Goal: Find specific page/section: Find specific page/section

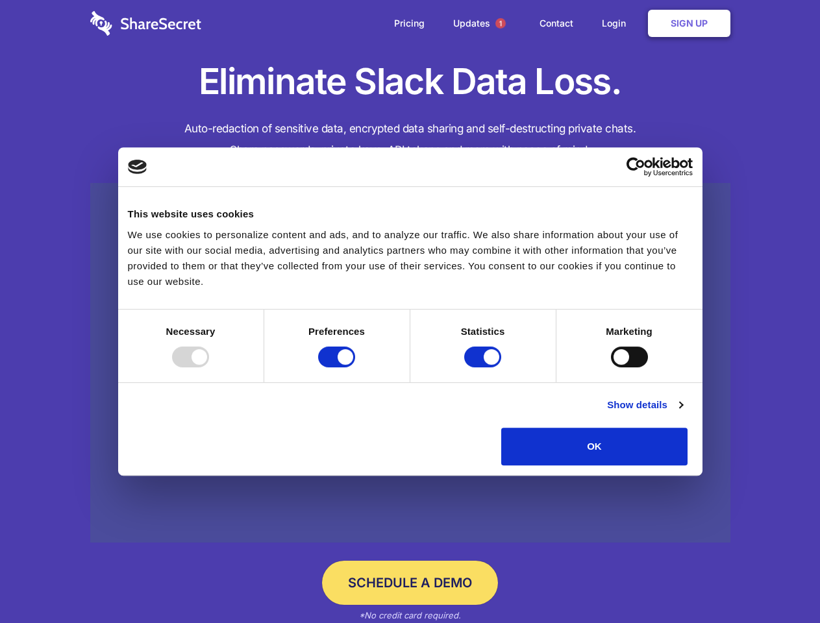
click at [209, 368] on div at bounding box center [190, 357] width 37 height 21
click at [355, 368] on input "Preferences" at bounding box center [336, 357] width 37 height 21
checkbox input "false"
click at [484, 368] on input "Statistics" at bounding box center [482, 357] width 37 height 21
checkbox input "false"
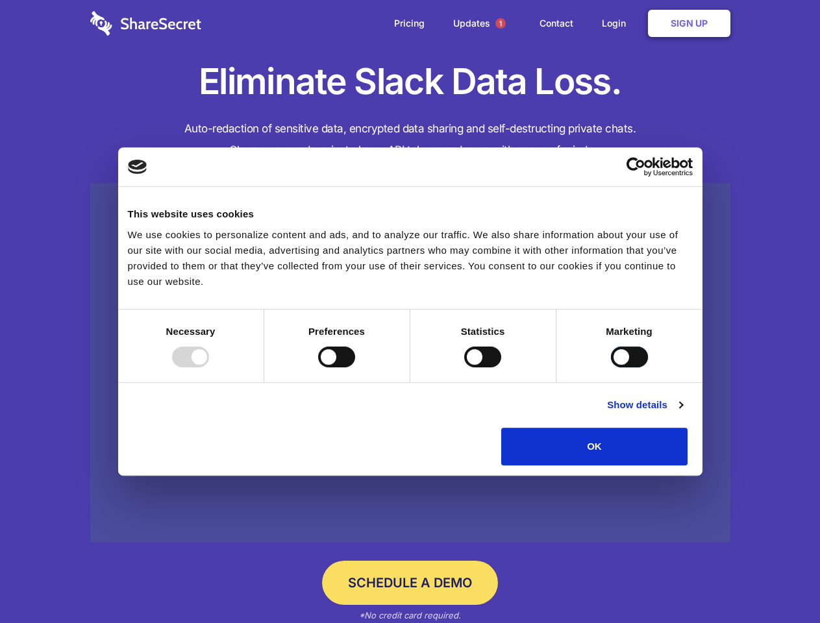
click at [611, 368] on input "Marketing" at bounding box center [629, 357] width 37 height 21
checkbox input "true"
click at [682, 413] on link "Show details" at bounding box center [644, 405] width 75 height 16
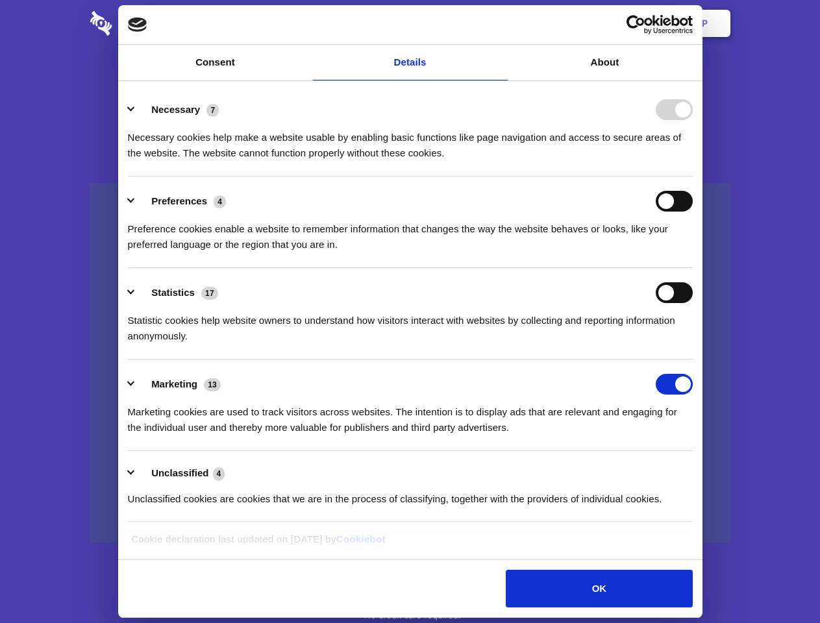
click at [693, 161] on div "Necessary 7 Necessary cookies help make a website usable by enabling basic func…" at bounding box center [410, 130] width 565 height 62
click at [500, 23] on span "1" at bounding box center [500, 23] width 10 height 10
